Goal: Information Seeking & Learning: Learn about a topic

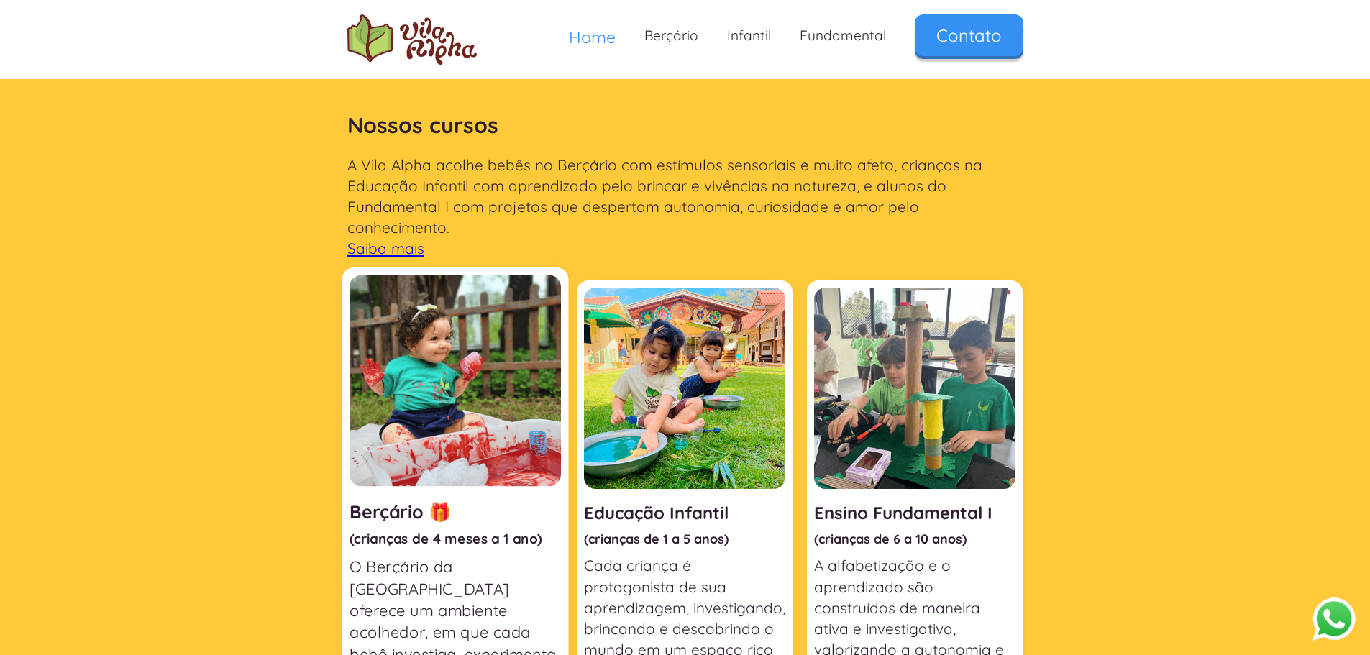
scroll to position [575, 0]
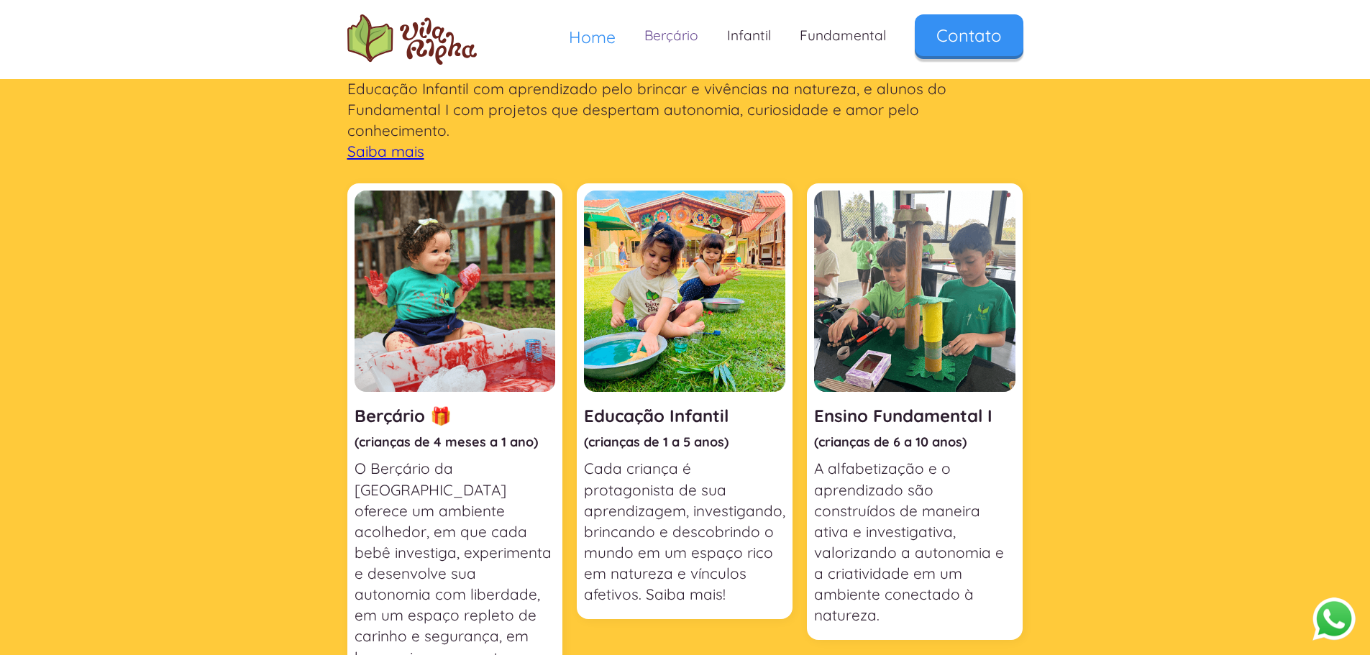
click at [665, 45] on link "Berçário" at bounding box center [671, 35] width 83 height 42
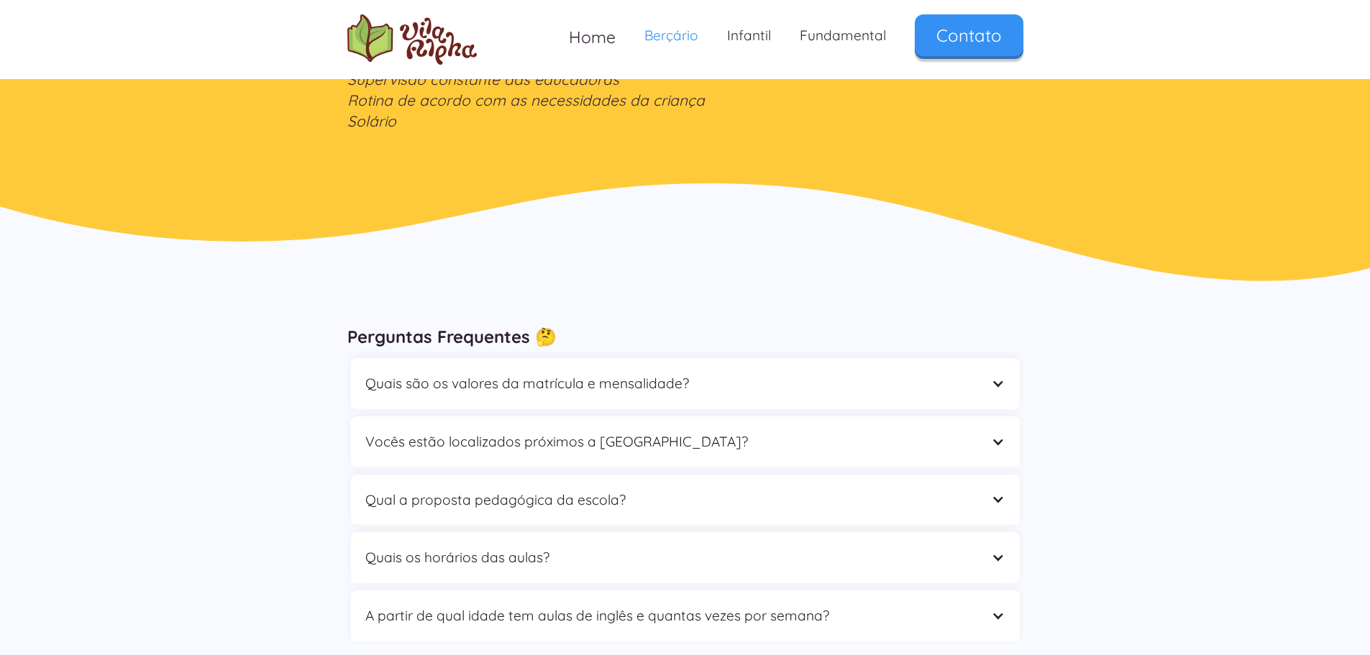
scroll to position [2445, 0]
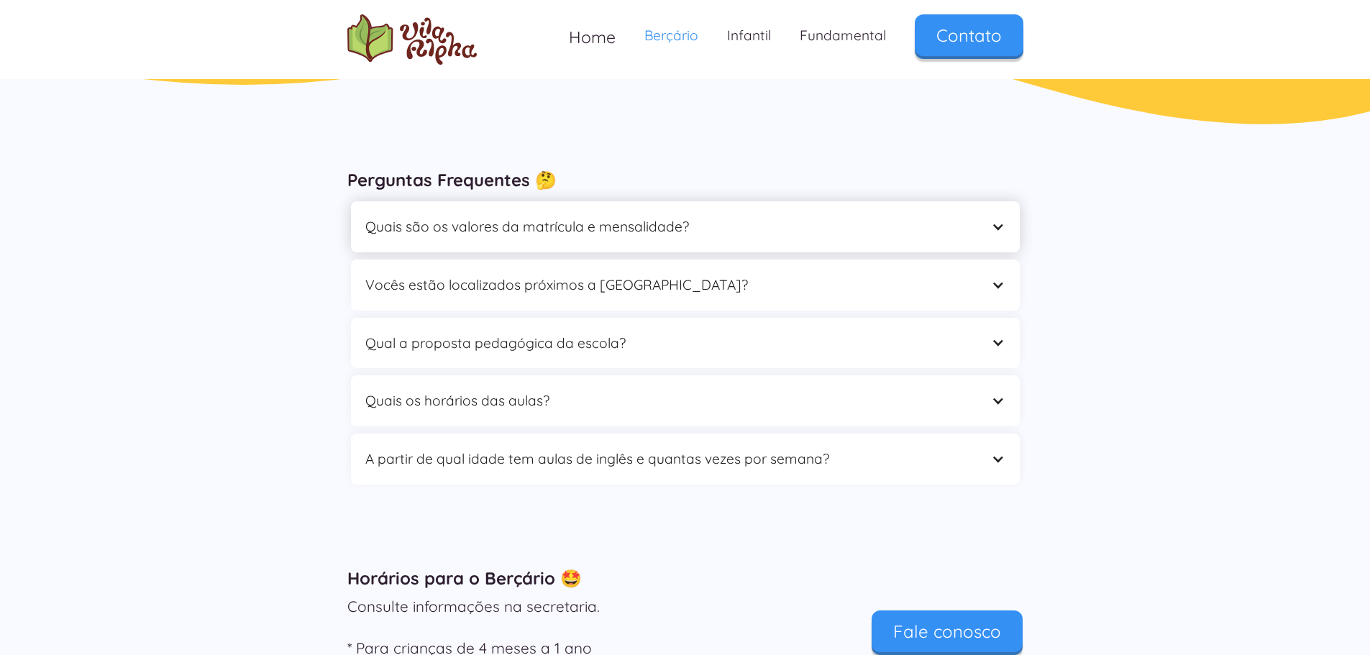
click at [595, 235] on div "Quais são os valores da matrícula e mensalidade?" at bounding box center [670, 227] width 611 height 22
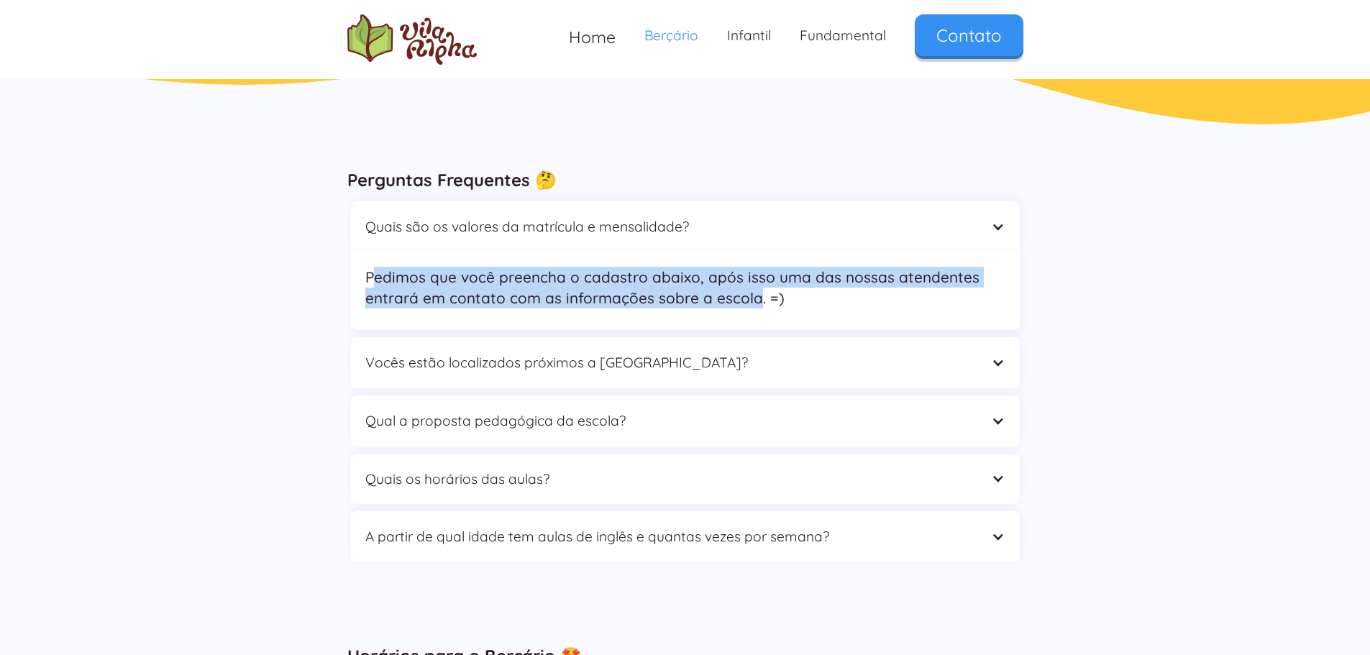
drag, startPoint x: 389, startPoint y: 270, endPoint x: 757, endPoint y: 293, distance: 368.2
click at [755, 293] on p "Pedimos que você preencha o cadastro abaixo, após isso uma das nossas atendente…" at bounding box center [685, 288] width 640 height 42
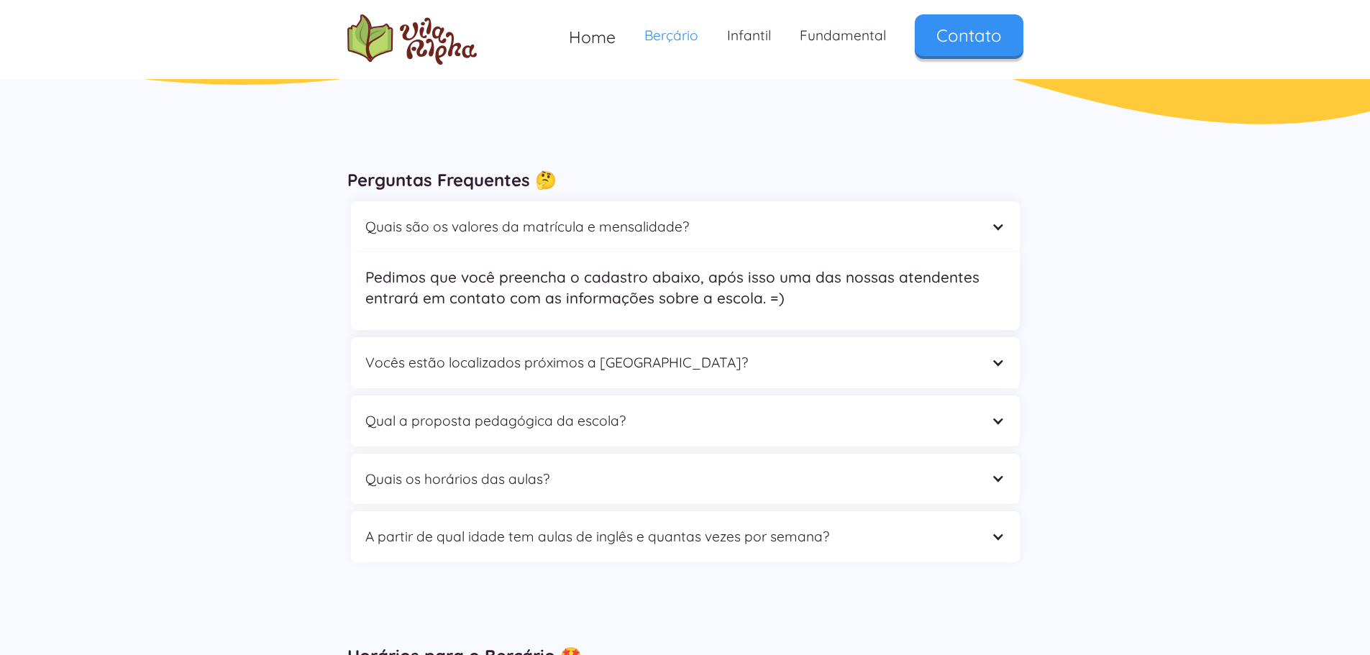
click at [761, 293] on p "Pedimos que você preencha o cadastro abaixo, após isso uma das nossas atendente…" at bounding box center [685, 288] width 640 height 42
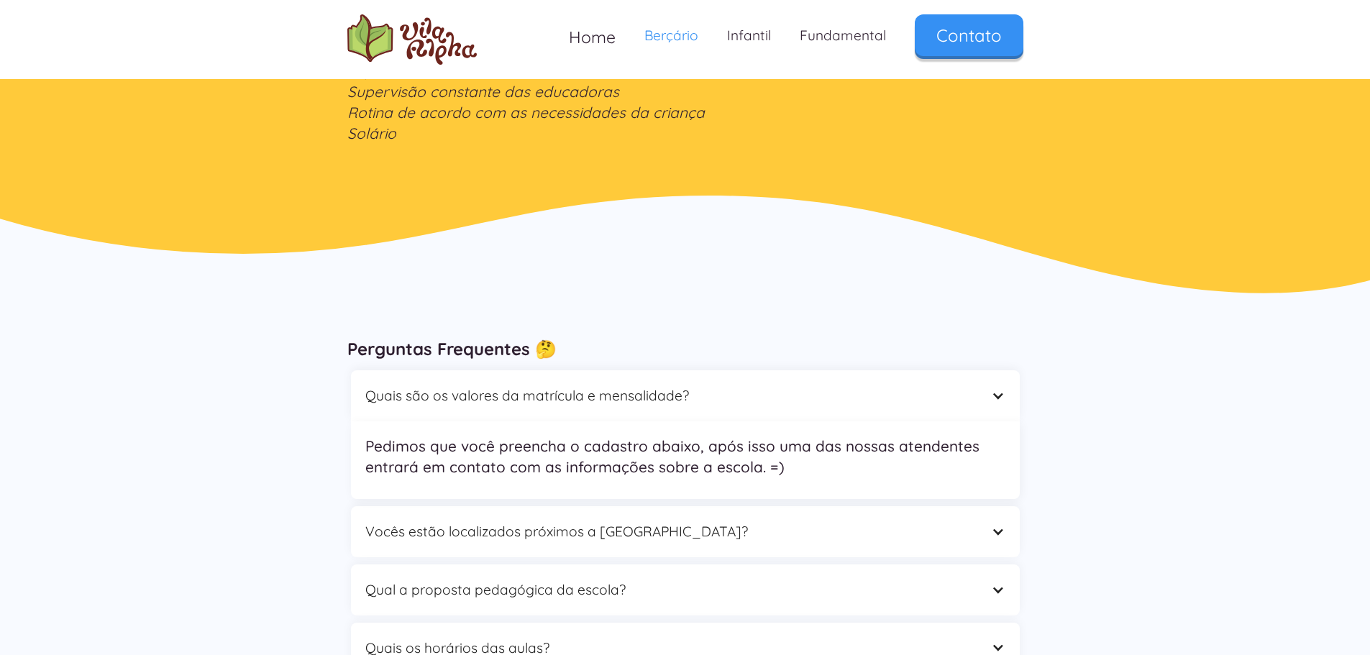
scroll to position [2230, 0]
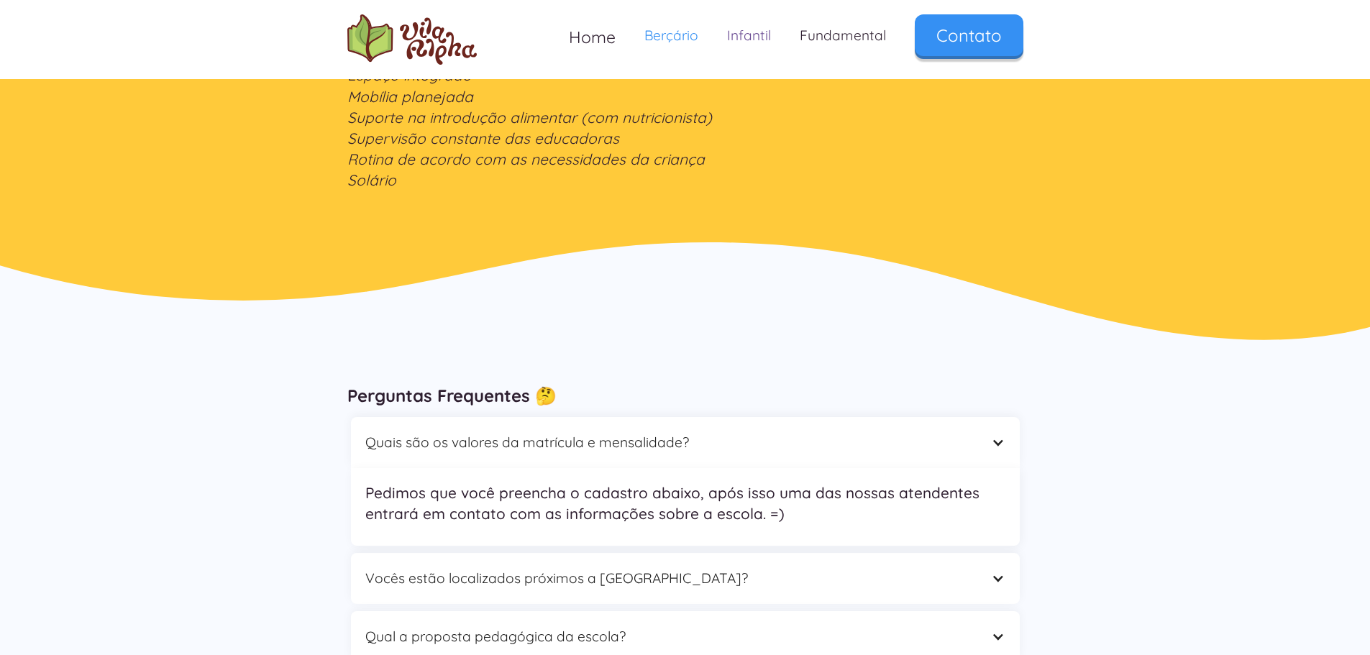
click at [756, 24] on link "Infantil" at bounding box center [749, 35] width 73 height 42
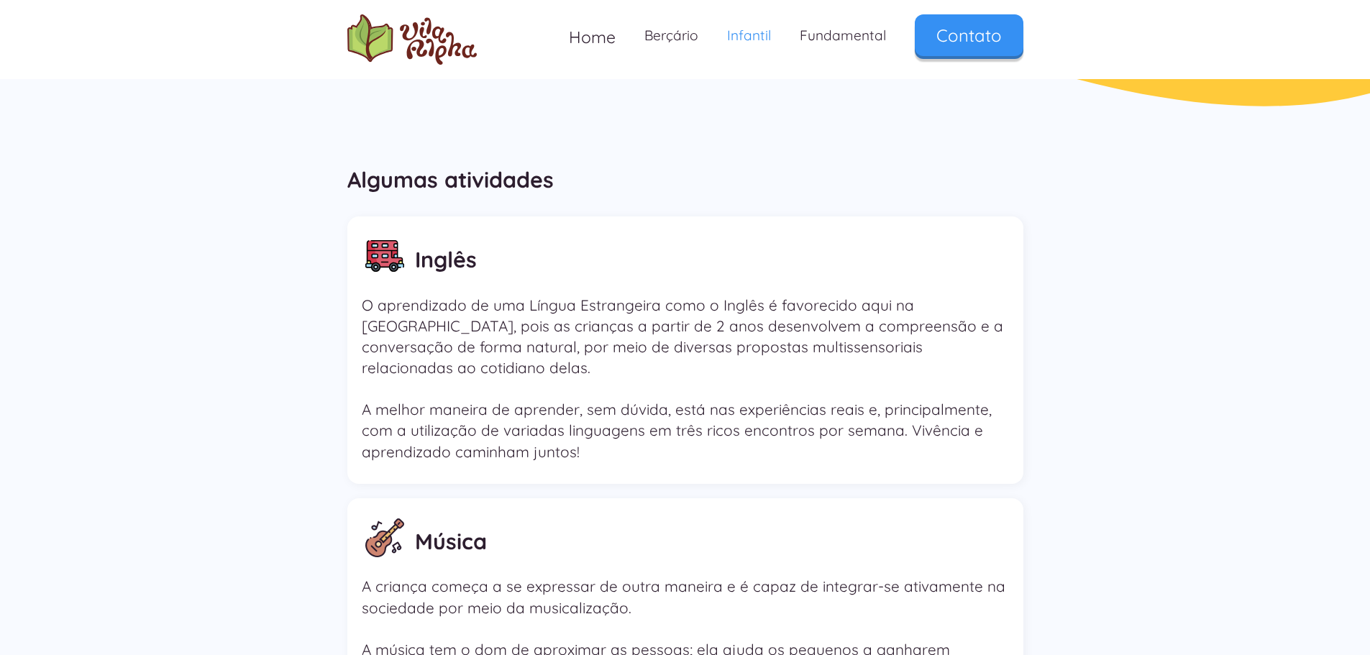
scroll to position [2014, 0]
